Goal: Information Seeking & Learning: Find specific fact

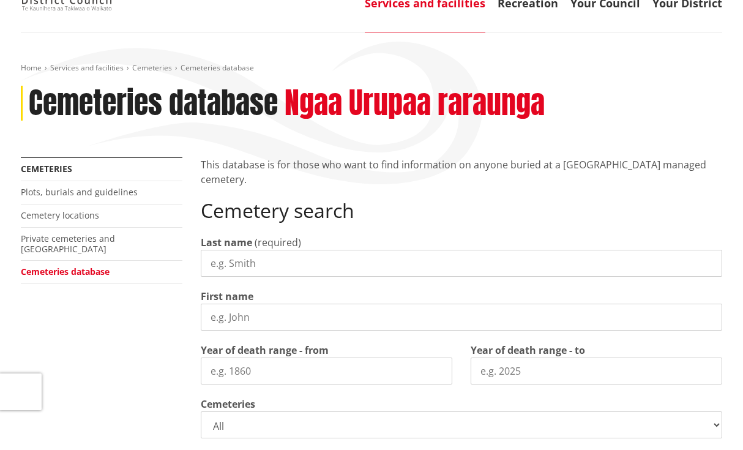
scroll to position [109, 0]
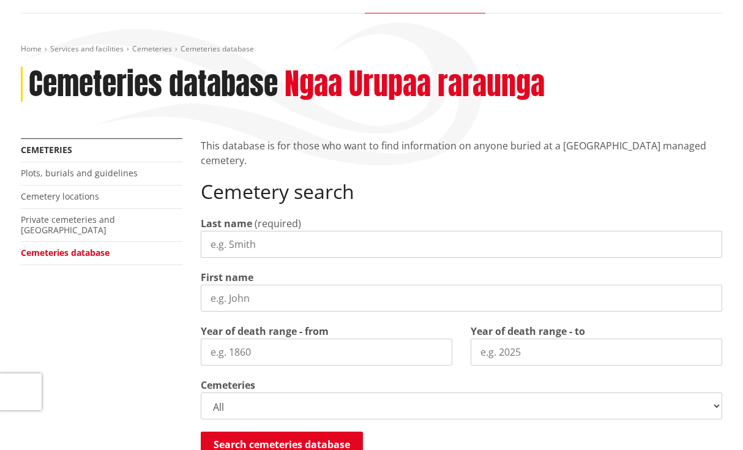
click at [266, 244] on input "Last name" at bounding box center [462, 244] width 522 height 27
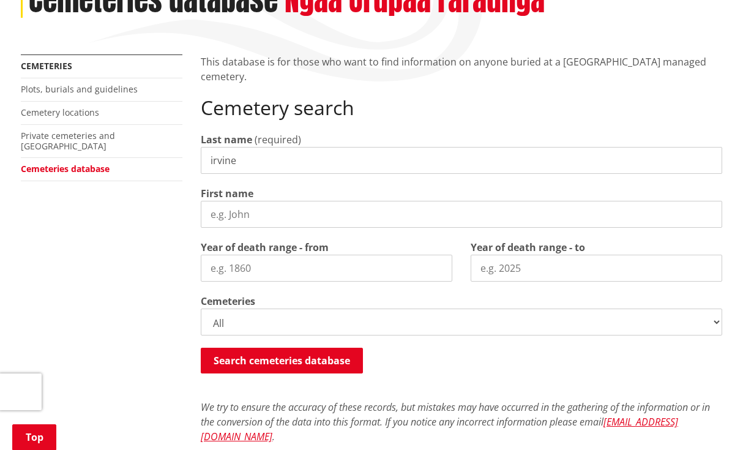
scroll to position [204, 0]
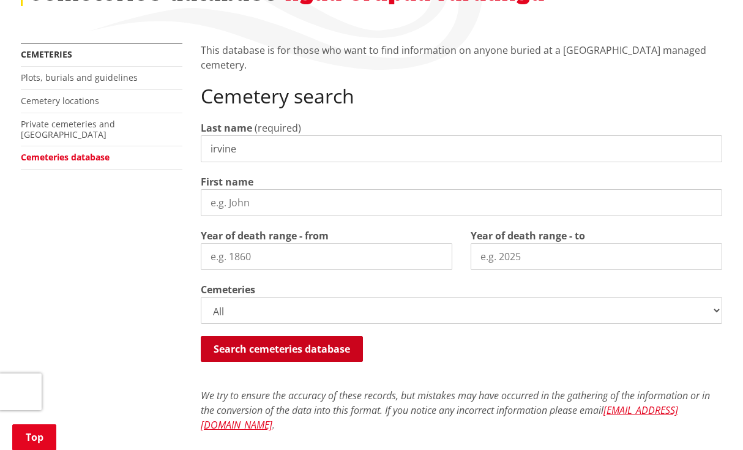
click at [276, 350] on button "Search cemeteries database" at bounding box center [282, 349] width 162 height 26
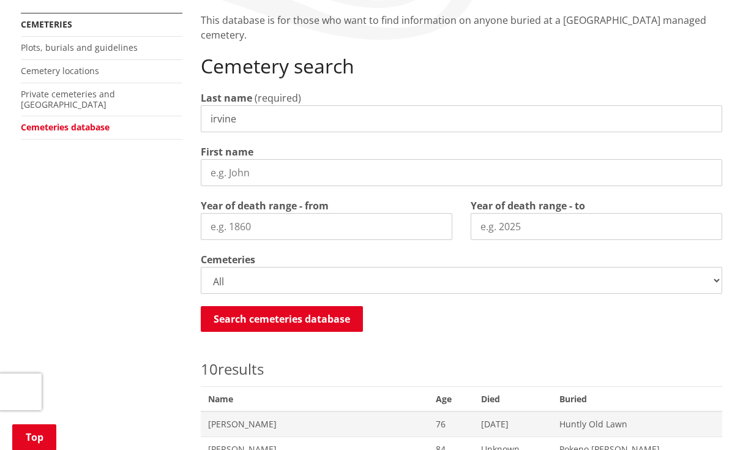
scroll to position [235, 0]
click at [245, 113] on input "irvine" at bounding box center [462, 118] width 522 height 27
type input "i"
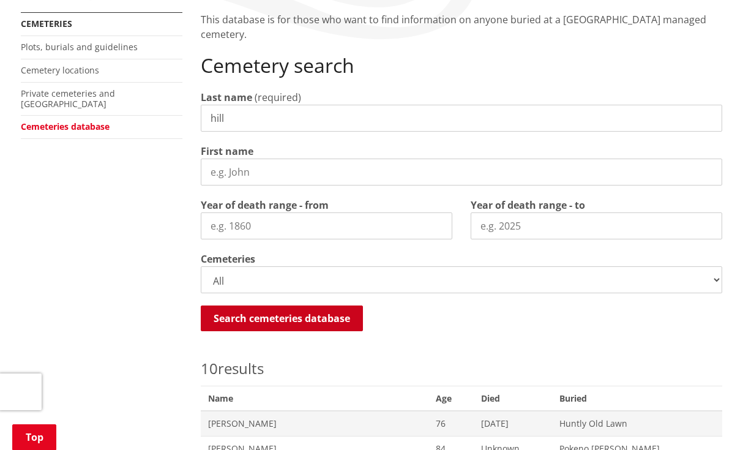
type input "hill"
click at [264, 310] on button "Search cemeteries database" at bounding box center [282, 319] width 162 height 26
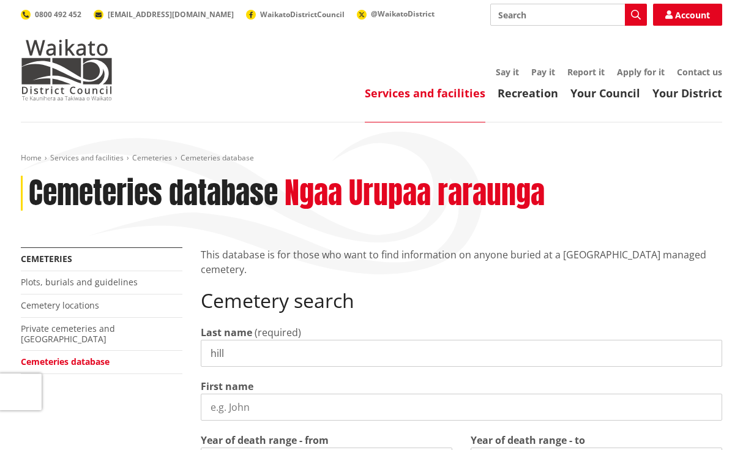
scroll to position [0, 0]
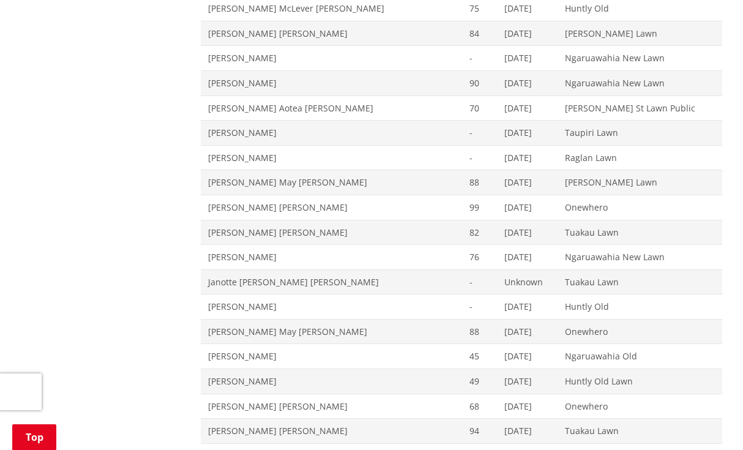
drag, startPoint x: 130, startPoint y: 290, endPoint x: 130, endPoint y: 278, distance: 11.6
